Goal: Transaction & Acquisition: Purchase product/service

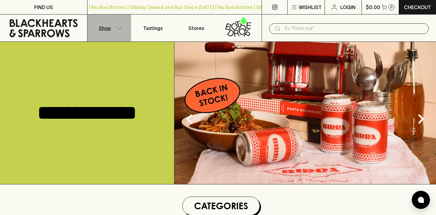
click at [119, 27] on icon "button" at bounding box center [119, 28] width 6 height 3
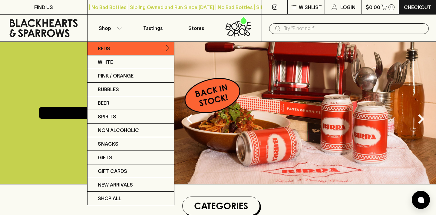
click at [112, 48] on link "Reds" at bounding box center [131, 49] width 87 height 14
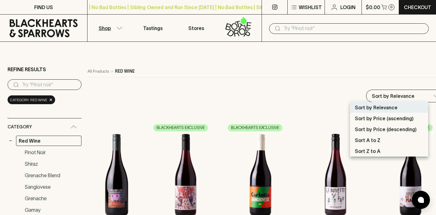
click at [342, 84] on div at bounding box center [218, 107] width 436 height 215
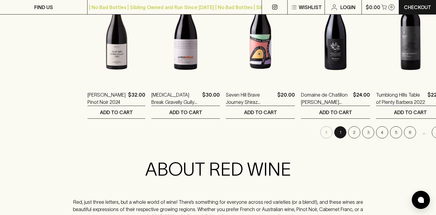
scroll to position [672, 0]
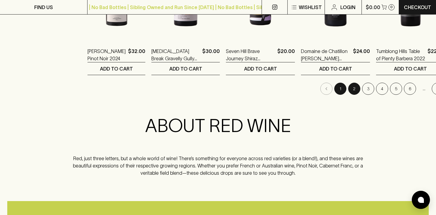
click at [348, 89] on button "2" at bounding box center [354, 89] width 12 height 12
